Goal: Information Seeking & Learning: Compare options

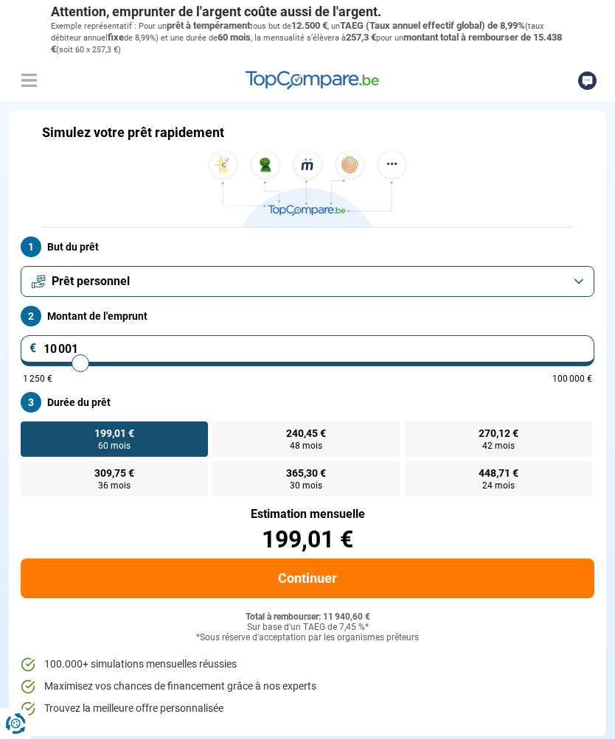
type input "9 000"
type input "9000"
type input "8 500"
type input "8500"
type input "8 000"
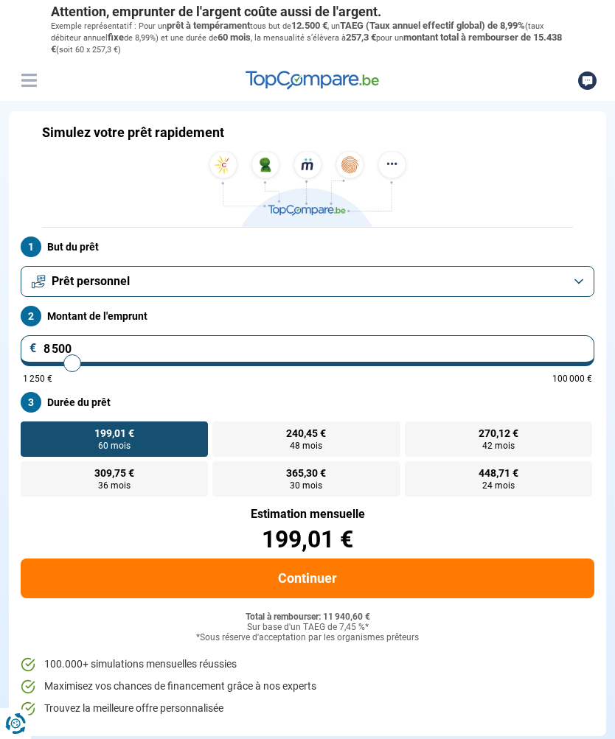
type input "8000"
type input "7 500"
type input "7500"
type input "7 250"
type input "7250"
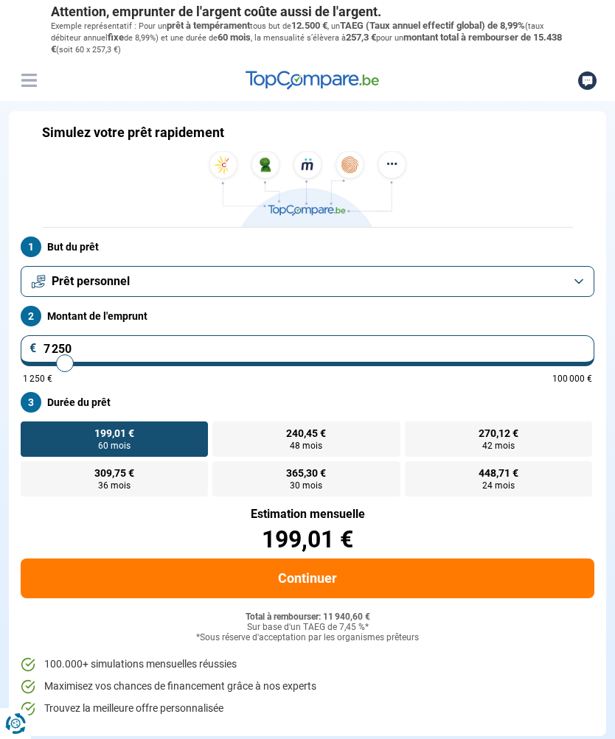
type input "7 000"
type input "7000"
type input "6 750"
type input "6750"
type input "6 500"
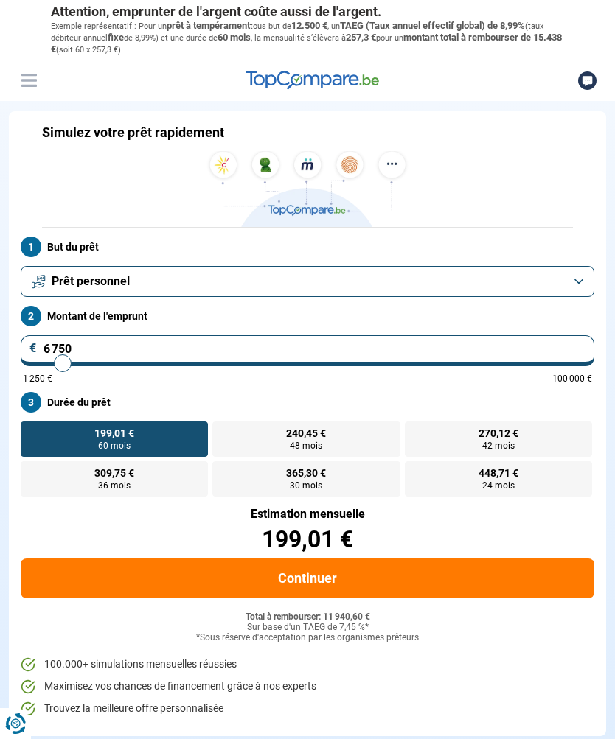
type input "6500"
type input "6 250"
type input "6250"
radio input "true"
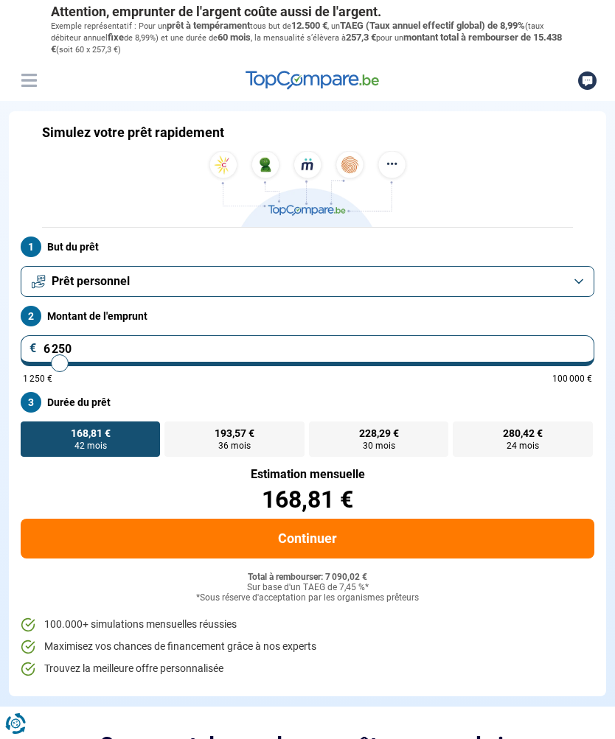
type input "4 750"
type input "4750"
type input "4 500"
type input "4500"
radio input "true"
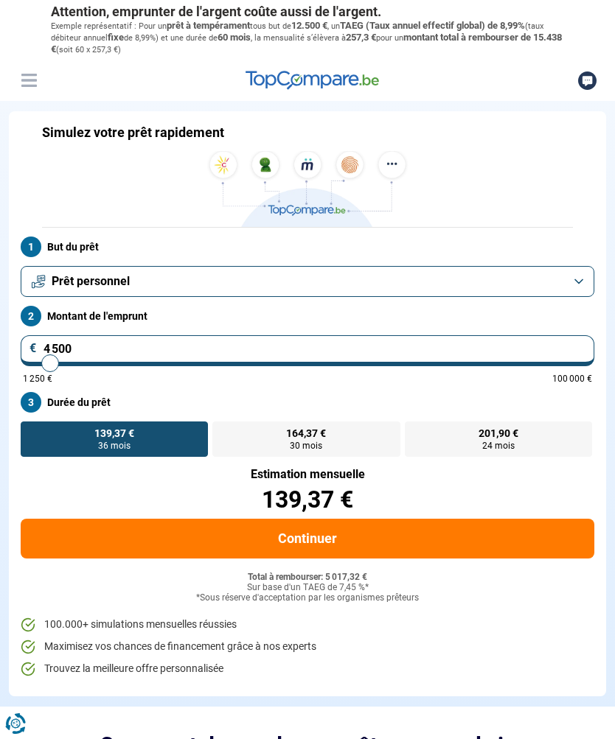
click at [571, 281] on button "Prêt personnel" at bounding box center [308, 281] width 574 height 31
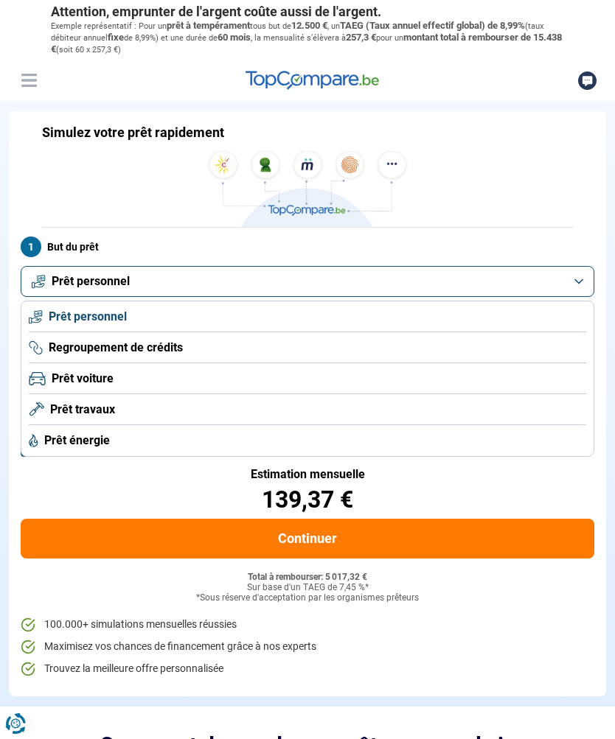
click at [515, 327] on li "Prêt personnel" at bounding box center [307, 317] width 557 height 31
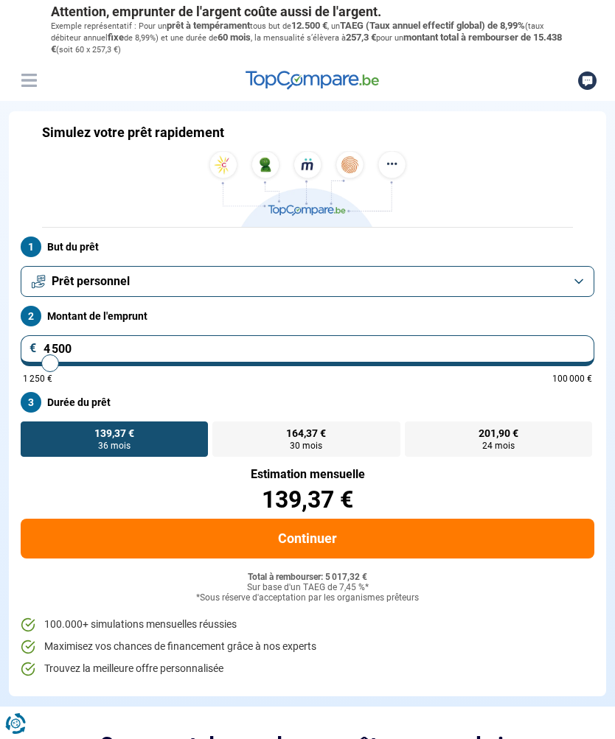
click at [394, 545] on button "Continuer" at bounding box center [308, 539] width 574 height 40
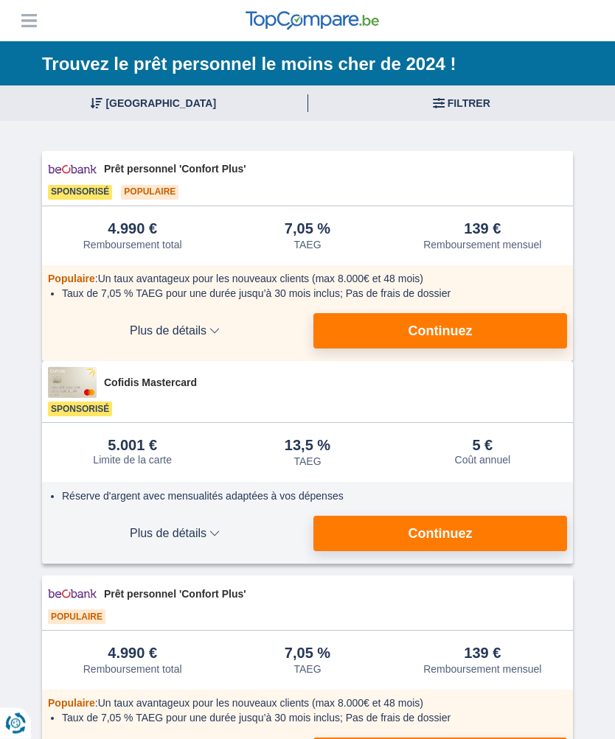
scroll to position [60, 0]
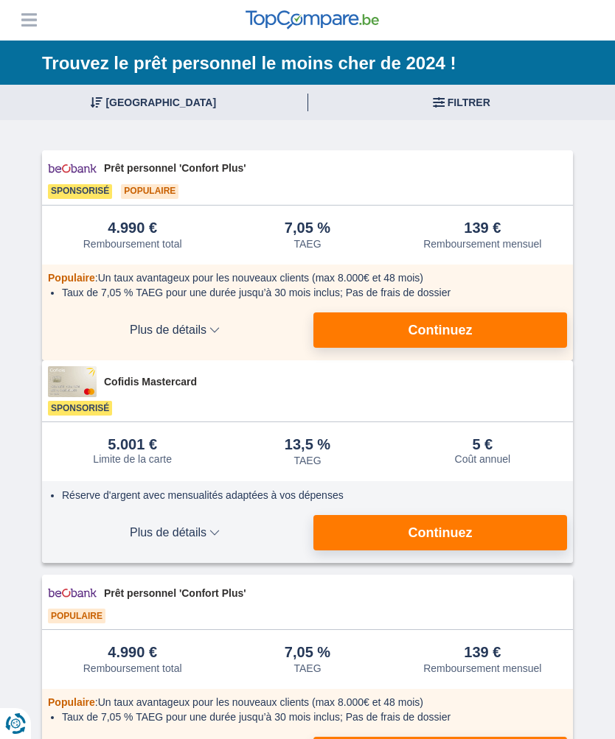
click at [515, 328] on button "Continuez" at bounding box center [440, 330] width 254 height 35
